Goal: Information Seeking & Learning: Learn about a topic

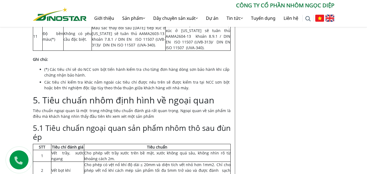
scroll to position [2662, 0]
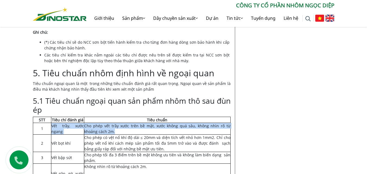
drag, startPoint x: 52, startPoint y: 87, endPoint x: 223, endPoint y: 89, distance: 171.1
click at [223, 123] on tr "1 Vết trầy, xước ngang Cho phép vết trầy xước trên bề mặt, xước không quá sâu, …" at bounding box center [131, 129] width 197 height 12
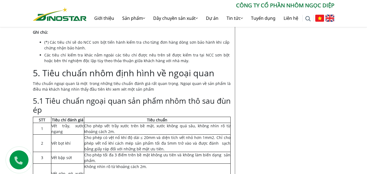
click at [187, 134] on td "Cho phép có vệt nổ khí độ dài ≤ 20mm và diện tích vết nhỏ hơn 1mm2. Chỉ cho phé…" at bounding box center [157, 142] width 146 height 17
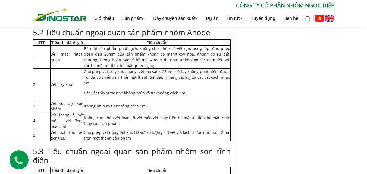
scroll to position [2933, 0]
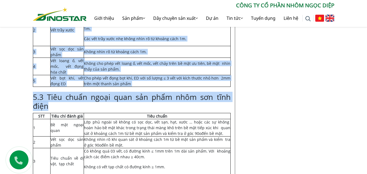
click at [37, 113] on td "STT" at bounding box center [41, 116] width 17 height 6
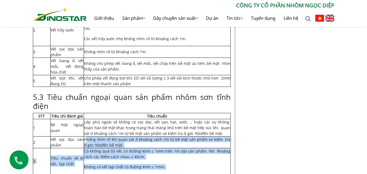
drag, startPoint x: 21, startPoint y: 73, endPoint x: 87, endPoint y: 98, distance: 70.3
click at [213, 136] on td "Không nhìn rõ khi quan sát ở khoảng cách 1m từ bề mặt sản phẩm và kiểm tra ở gó…" at bounding box center [157, 142] width 146 height 12
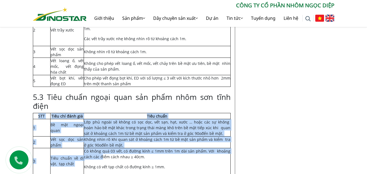
drag, startPoint x: 32, startPoint y: 73, endPoint x: 106, endPoint y: 117, distance: 86.5
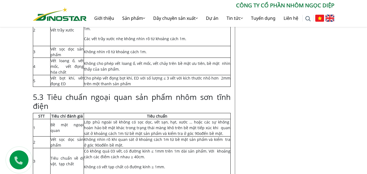
drag, startPoint x: 241, startPoint y: 113, endPoint x: 262, endPoint y: 124, distance: 23.9
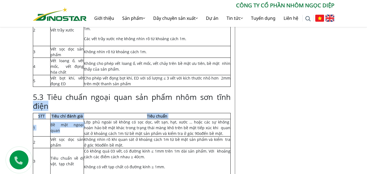
drag, startPoint x: 29, startPoint y: 68, endPoint x: 61, endPoint y: 94, distance: 40.8
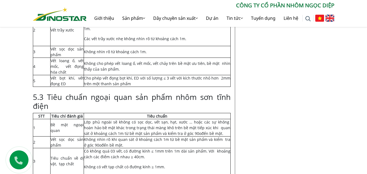
click at [144, 119] on td "Lớp phủ ngoài sẽ không có sọc dọc, vết sạn, hạt, xước … hoặc các sự không hoàn …" at bounding box center [157, 127] width 146 height 17
click at [139, 119] on td "Lớp phủ ngoài sẽ không có sọc dọc, vết sạn, hạt, xước … hoặc các sự không hoàn …" at bounding box center [157, 127] width 146 height 17
click at [164, 148] on td "Có không quá 03 vết, có đường kính ≤ 1mm trên 1m dài sản phẩm. Với khoảng cách …" at bounding box center [157, 161] width 146 height 26
